Goal: Task Accomplishment & Management: Manage account settings

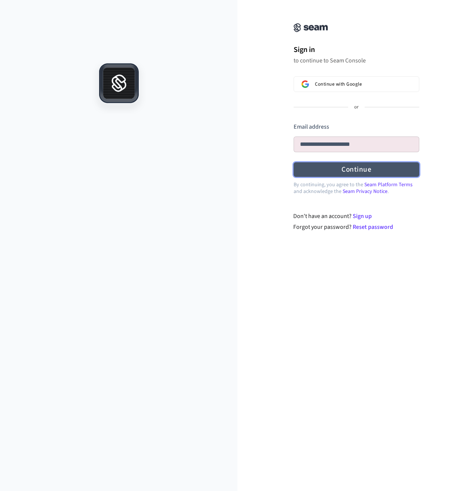
click at [334, 171] on button "Continue" at bounding box center [357, 169] width 126 height 15
type input "**********"
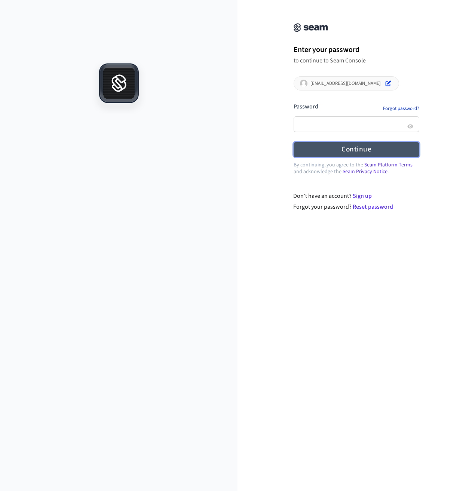
click at [338, 149] on button "Continue" at bounding box center [357, 149] width 126 height 15
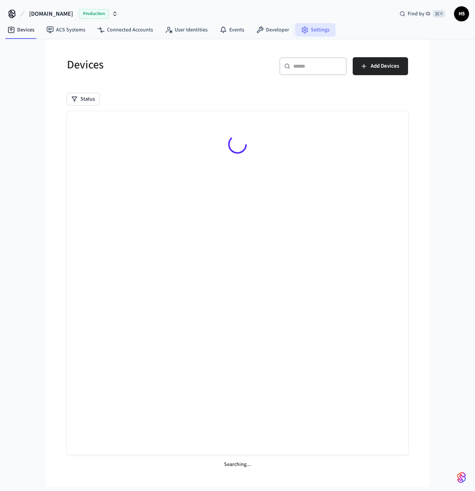
click at [305, 30] on link "Settings" at bounding box center [315, 29] width 40 height 13
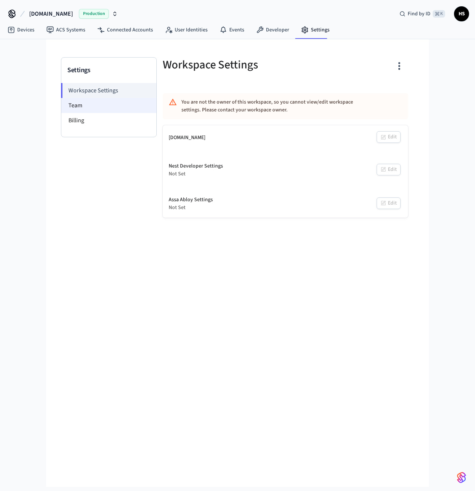
click at [78, 109] on li "Team" at bounding box center [108, 105] width 95 height 15
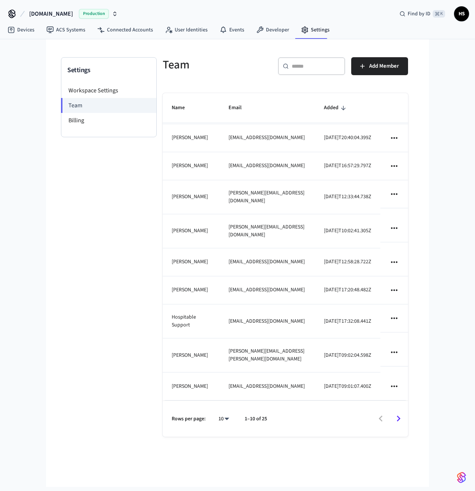
scroll to position [63, 0]
click at [225, 418] on body "[DOMAIN_NAME] Production Find by ID ⌘ K HS Devices ACS Systems Connected Accoun…" at bounding box center [237, 243] width 475 height 487
click at [223, 446] on li "100" at bounding box center [221, 449] width 20 height 20
type input "***"
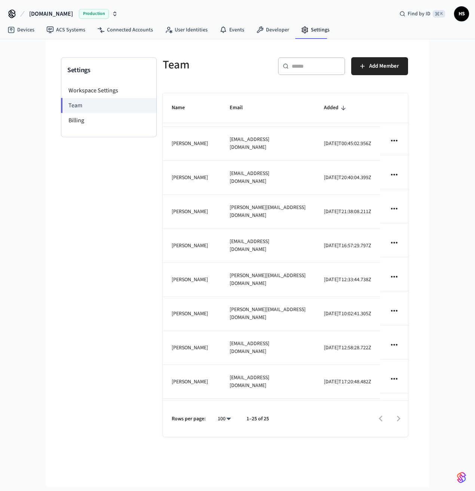
scroll to position [574, 0]
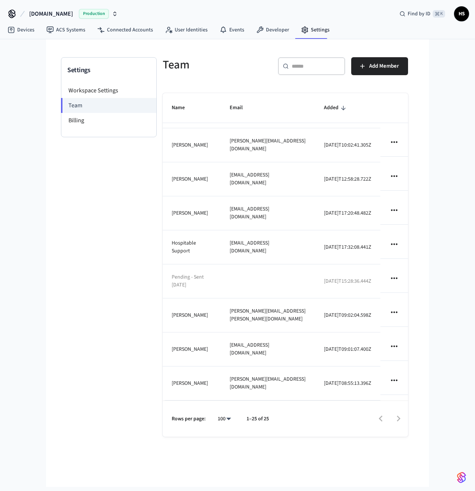
click at [390, 277] on icon "sticky table" at bounding box center [395, 279] width 10 height 10
click at [410, 320] on li "Remove" at bounding box center [416, 320] width 52 height 20
drag, startPoint x: 79, startPoint y: 219, endPoint x: 88, endPoint y: 219, distance: 9.4
click at [79, 219] on div at bounding box center [237, 245] width 475 height 491
click at [259, 206] on td "[EMAIL_ADDRESS][DOMAIN_NAME]" at bounding box center [268, 214] width 94 height 34
